Goal: Use online tool/utility: Utilize a website feature to perform a specific function

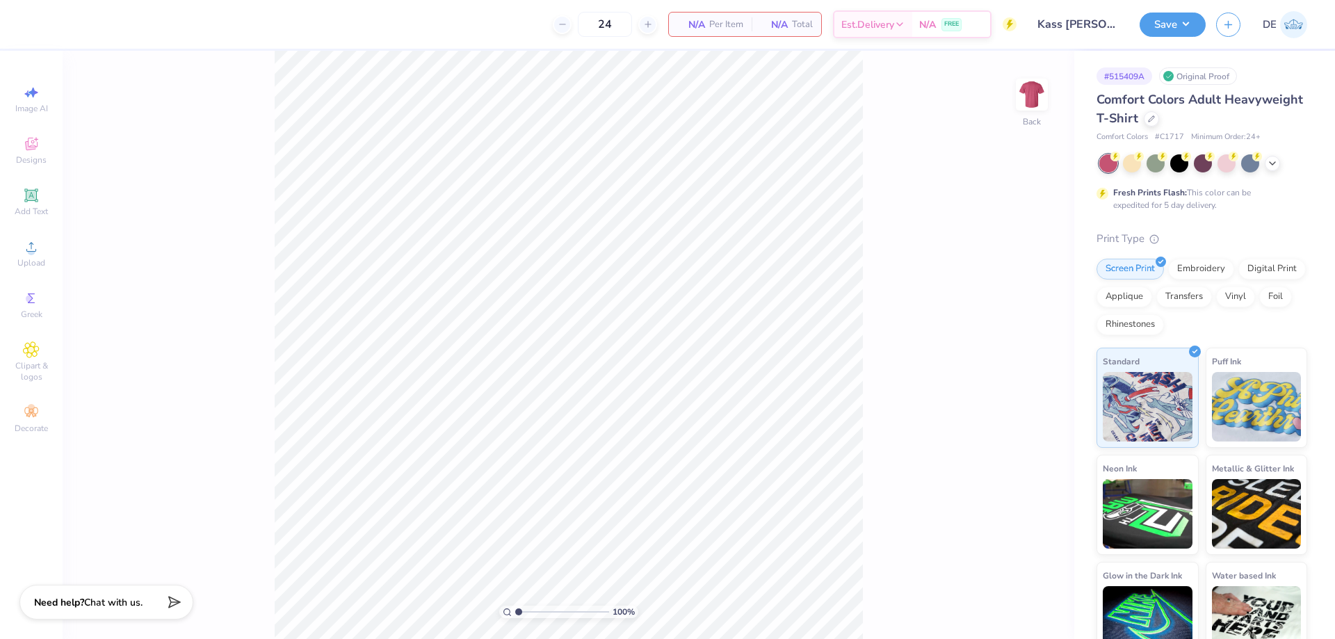
click at [39, 257] on span "Upload" at bounding box center [31, 262] width 28 height 11
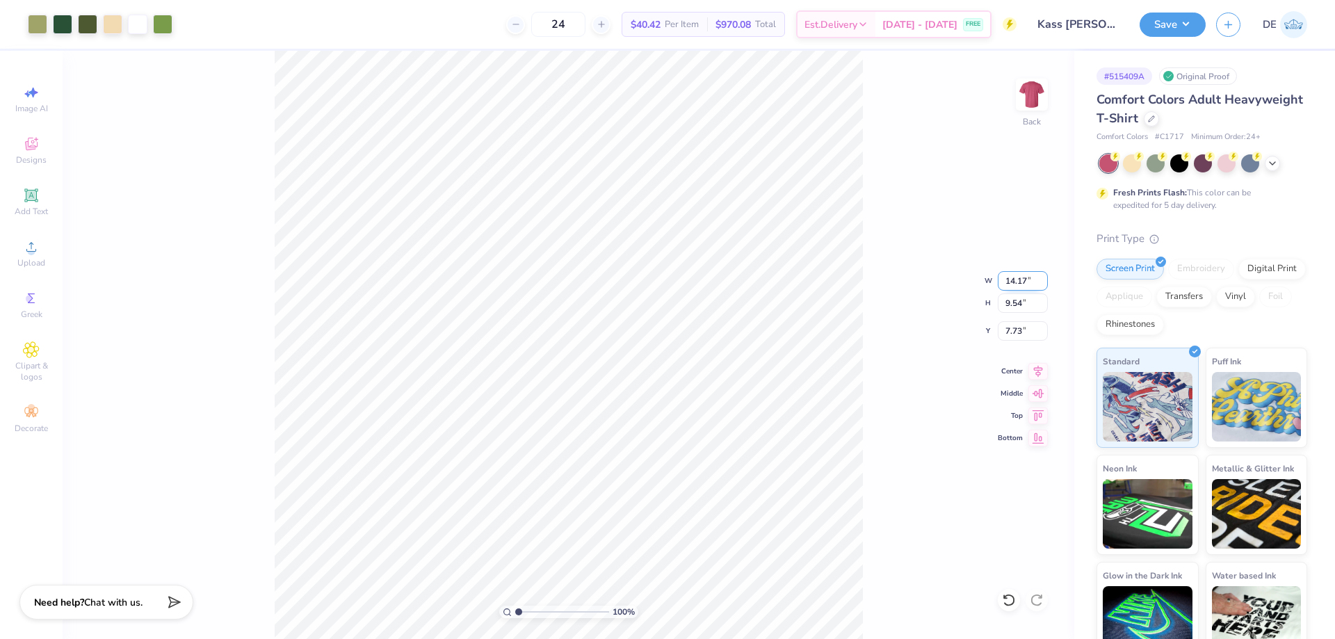
click at [1012, 276] on input "14.17" at bounding box center [1022, 280] width 50 height 19
click at [1012, 277] on input "14.17" at bounding box center [1022, 280] width 50 height 19
type input "12.00"
type input "8.07"
click at [1018, 329] on input "8.46" at bounding box center [1022, 330] width 50 height 19
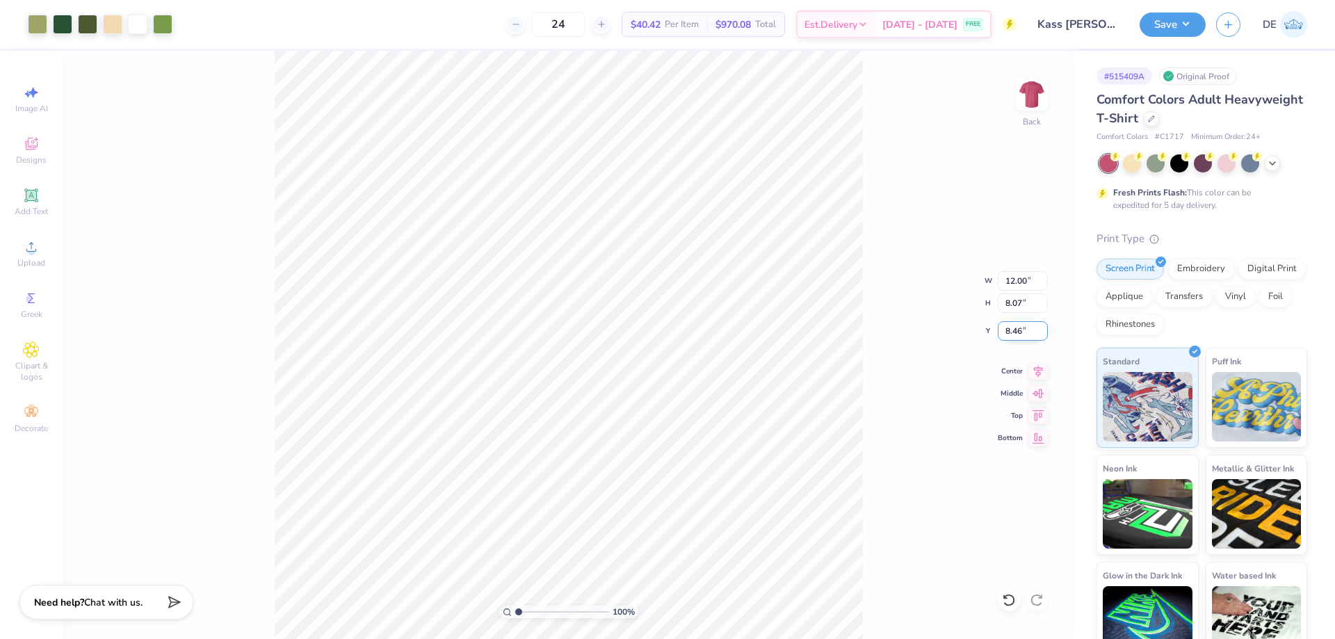
click at [1018, 329] on input "8.46" at bounding box center [1022, 330] width 50 height 19
type input "3.00"
click at [1174, 26] on button "Save" at bounding box center [1172, 22] width 66 height 24
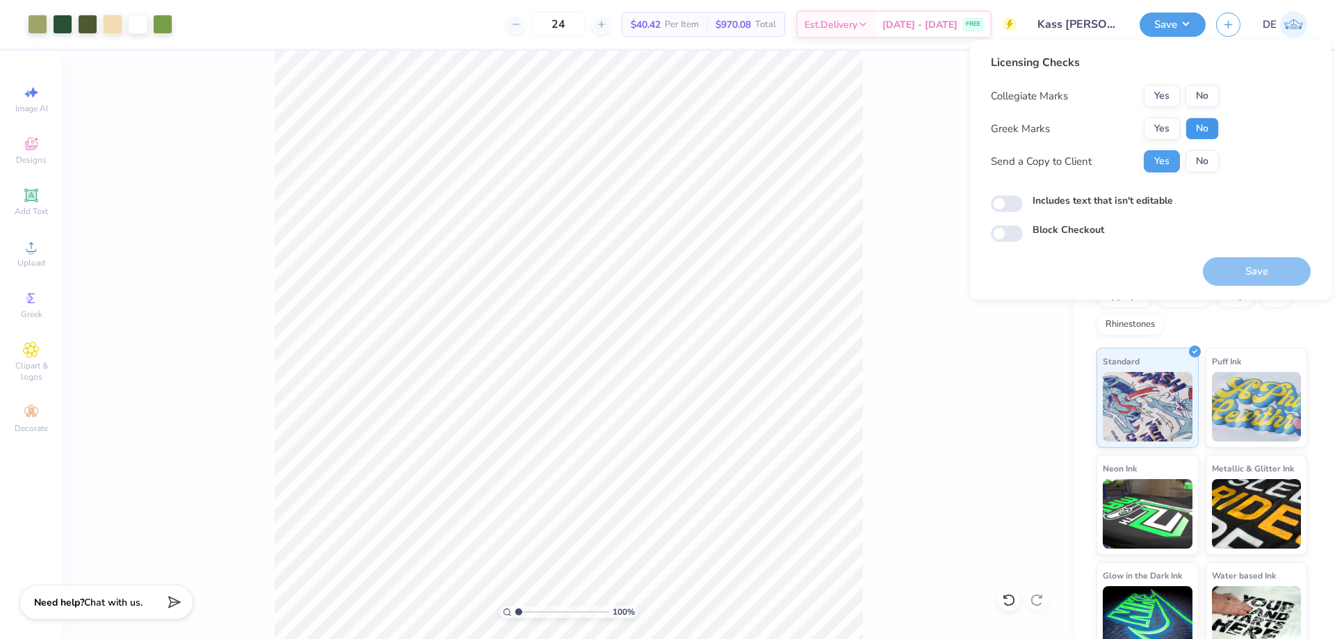
click at [1187, 133] on button "No" at bounding box center [1201, 128] width 33 height 22
click at [1157, 100] on button "Yes" at bounding box center [1161, 96] width 36 height 22
click at [1280, 270] on button "Save" at bounding box center [1256, 271] width 108 height 28
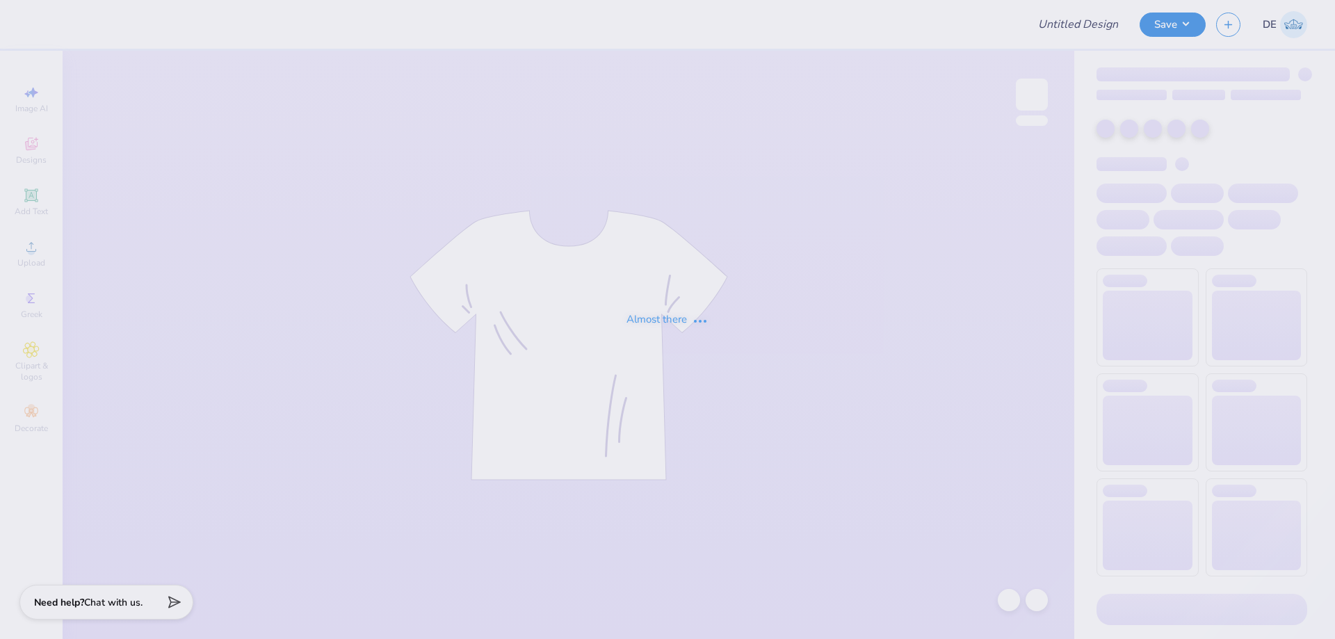
type input "PiKapp GS Fall Formal"
